Goal: Communication & Community: Answer question/provide support

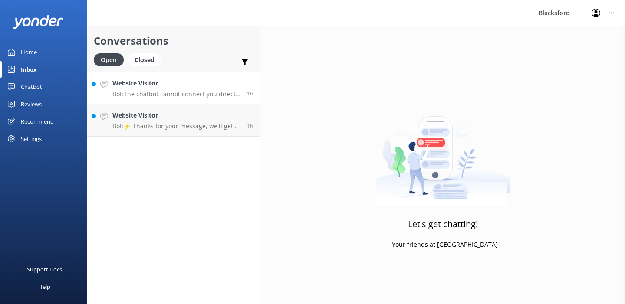
click at [150, 84] on h4 "Website Visitor" at bounding box center [176, 84] width 128 height 10
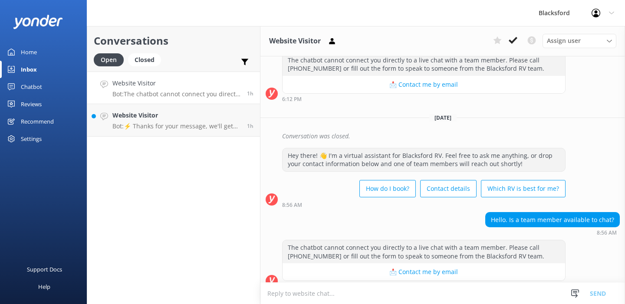
scroll to position [211, 0]
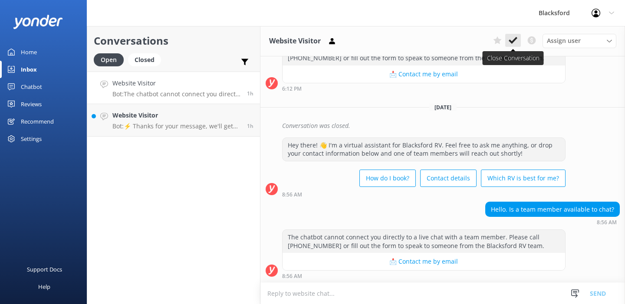
click at [509, 43] on icon at bounding box center [513, 40] width 9 height 9
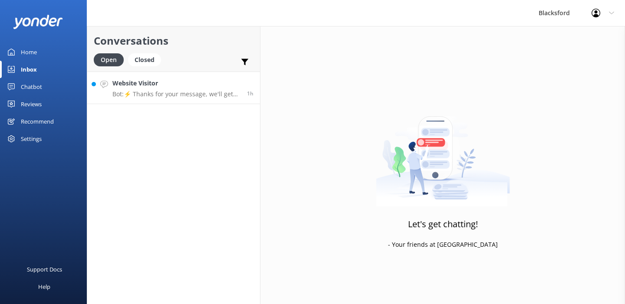
click at [187, 95] on p "Bot: ⚡ Thanks for your message, we'll get back to you as soon as we can. You're…" at bounding box center [176, 94] width 128 height 8
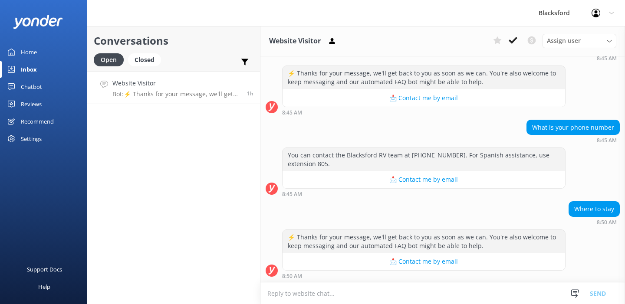
scroll to position [115, 0]
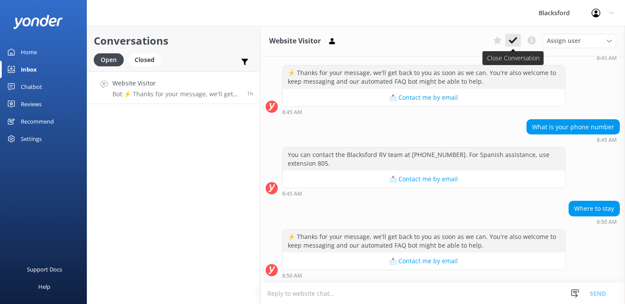
click at [510, 38] on icon at bounding box center [513, 40] width 9 height 9
